Goal: Navigation & Orientation: Find specific page/section

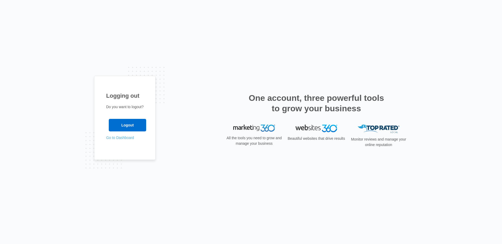
click at [124, 137] on link "Go to Dashboard" at bounding box center [120, 138] width 28 height 4
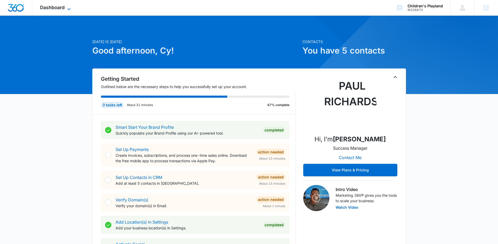
click at [59, 7] on span "Dashboard" at bounding box center [52, 7] width 25 height 5
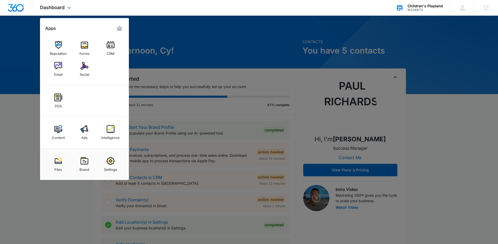
click at [432, 6] on div "Children's Playland" at bounding box center [425, 6] width 35 height 4
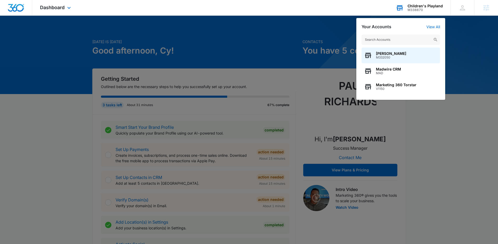
click at [394, 41] on input "text" at bounding box center [401, 40] width 78 height 10
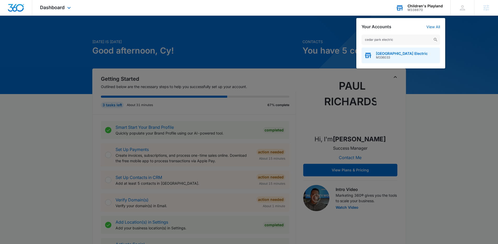
type input "cedar park electric"
click at [390, 56] on span "M336033" at bounding box center [402, 58] width 52 height 4
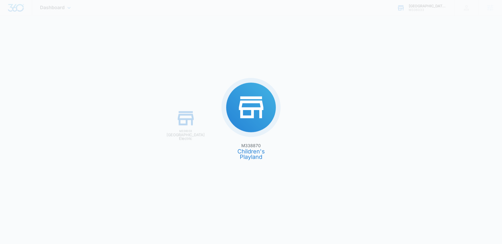
click at [386, 54] on div "M338870 Children's Playland M336033 Cedar Park Electric" at bounding box center [251, 122] width 502 height 244
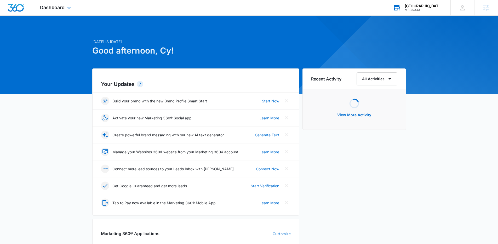
click at [55, 3] on div "Dashboard Apps Reputation Websites Forms CRM Email Social Payments POS Content …" at bounding box center [56, 7] width 48 height 15
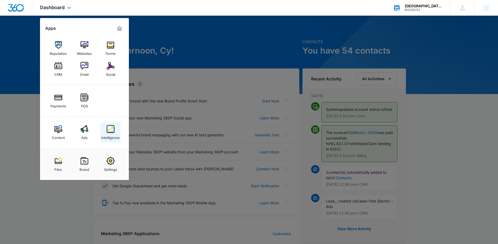
click at [108, 135] on div "Intelligence" at bounding box center [110, 136] width 19 height 7
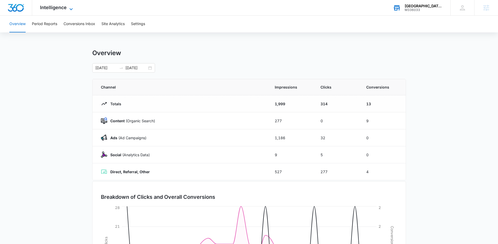
click at [65, 8] on span "Intelligence" at bounding box center [53, 7] width 27 height 5
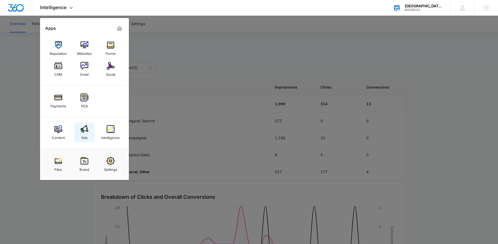
click at [79, 131] on link "Ads" at bounding box center [85, 133] width 20 height 20
